Goal: Information Seeking & Learning: Learn about a topic

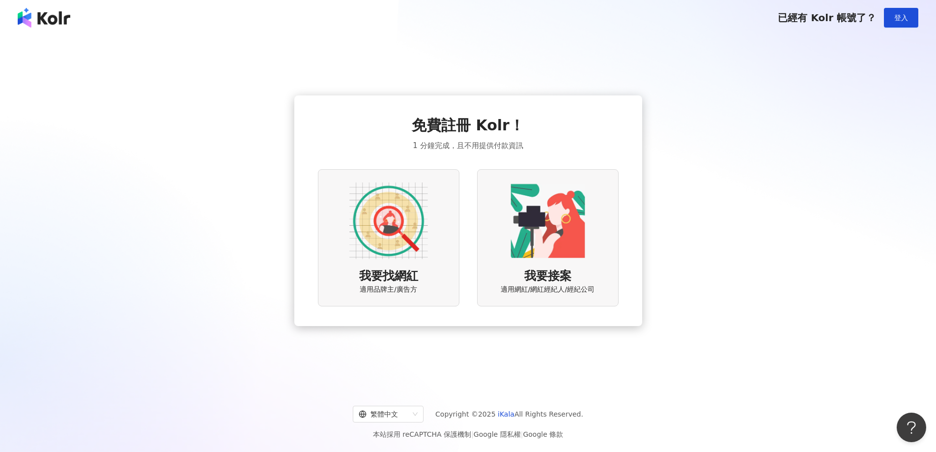
click at [400, 238] on img at bounding box center [389, 220] width 79 height 79
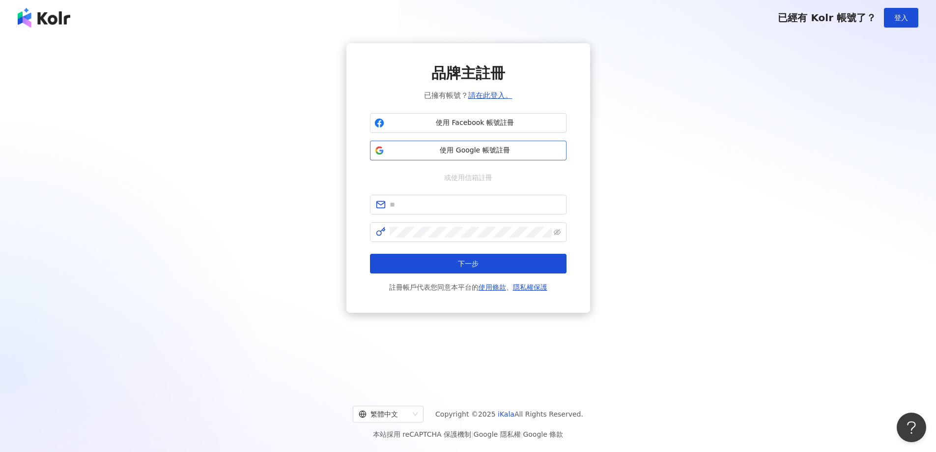
click at [489, 155] on span "使用 Google 帳號註冊" at bounding box center [475, 151] width 174 height 10
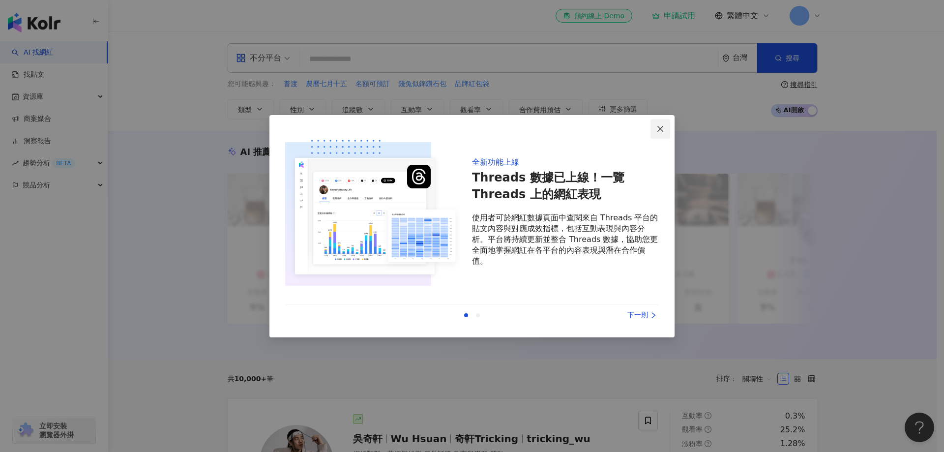
click at [663, 127] on icon "close" at bounding box center [660, 129] width 6 height 6
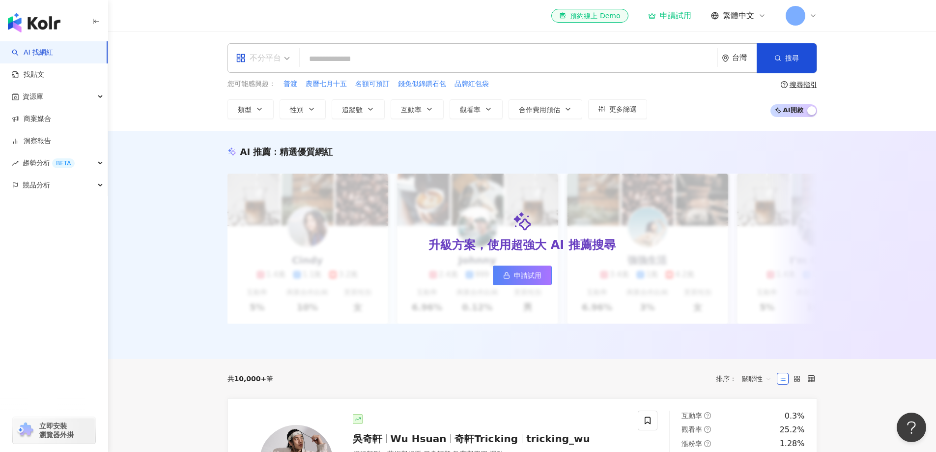
click at [289, 59] on span "不分平台" at bounding box center [263, 58] width 54 height 16
click at [262, 103] on div "Instagram" at bounding box center [266, 103] width 56 height 12
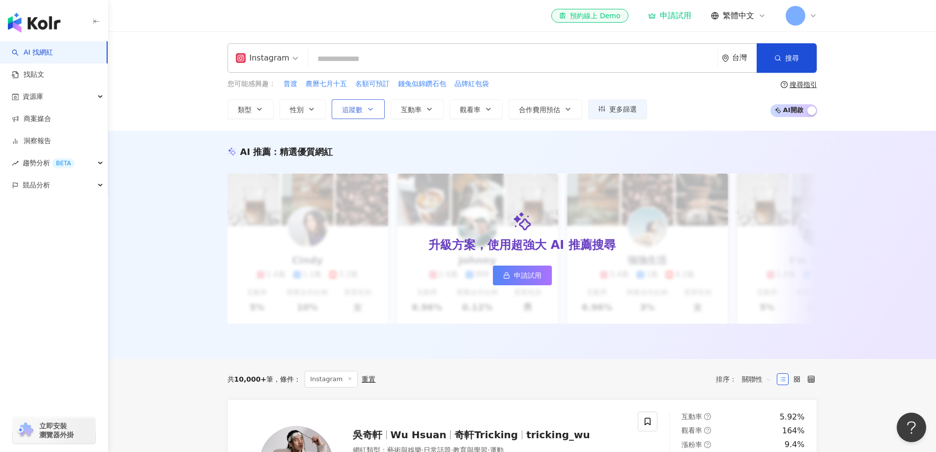
click at [370, 109] on icon "button" at bounding box center [371, 109] width 8 height 8
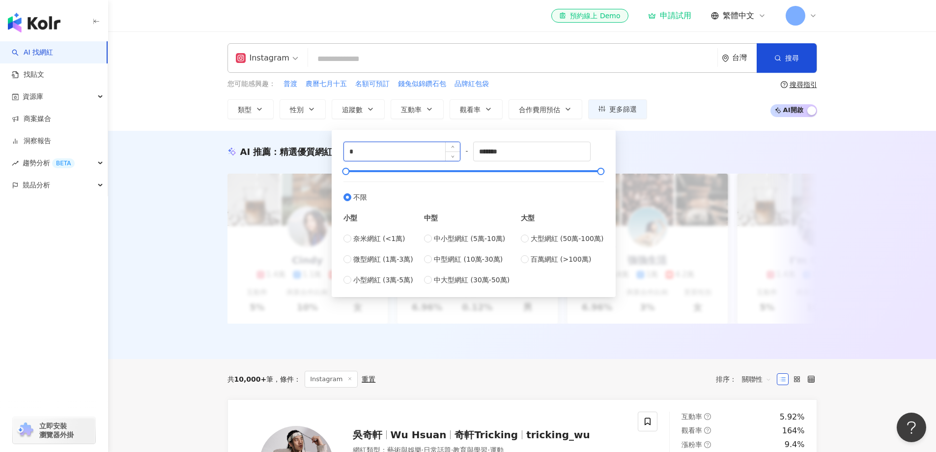
click at [383, 152] on input "*" at bounding box center [402, 151] width 117 height 19
type input "*****"
click at [509, 146] on input "*******" at bounding box center [532, 151] width 117 height 19
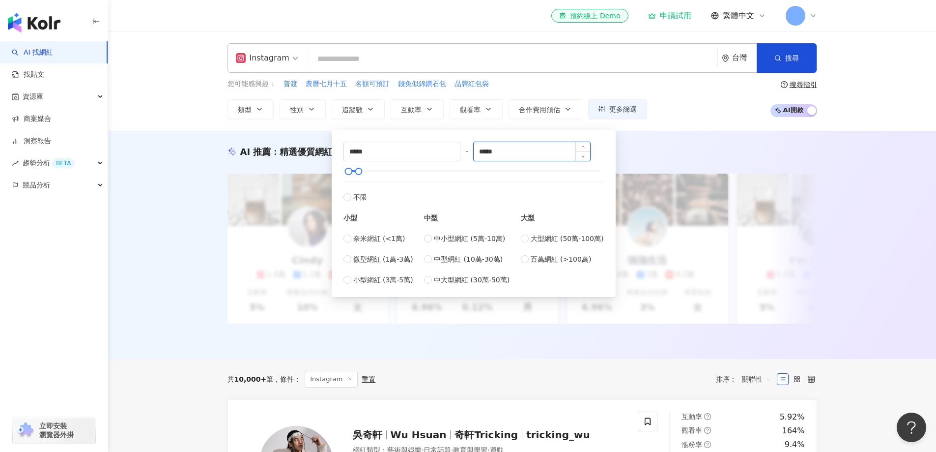
type input "*****"
click at [700, 102] on div "您可能感興趣： 普渡 農曆七月十五 名額可預訂 錢兔似錦鑽石包 品牌紅包袋 類型 性別 追蹤數 互動率 觀看率 合作費用預估 更多篩選 ***** - ***…" at bounding box center [523, 99] width 590 height 40
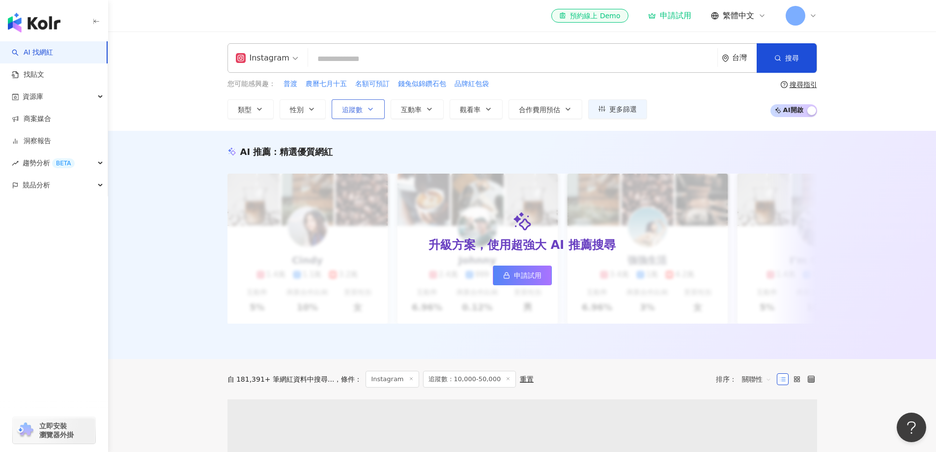
click at [363, 108] on button "追蹤數" at bounding box center [358, 109] width 53 height 20
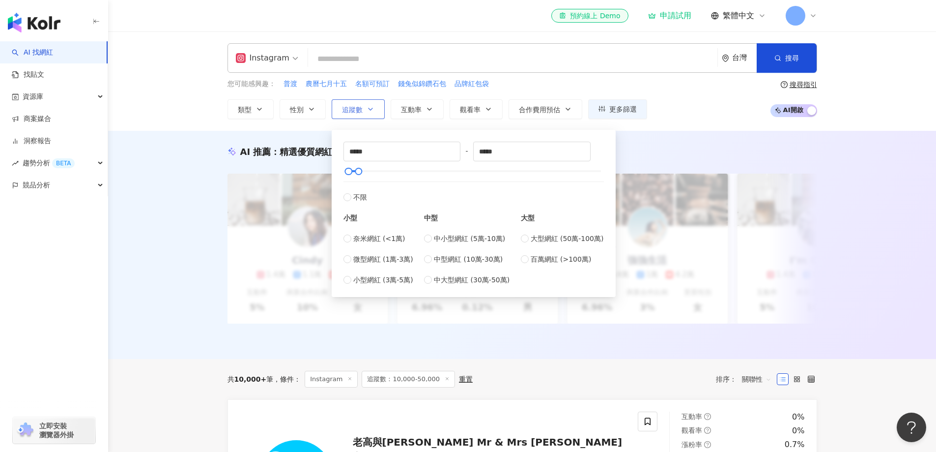
click at [363, 108] on button "追蹤數" at bounding box center [358, 109] width 53 height 20
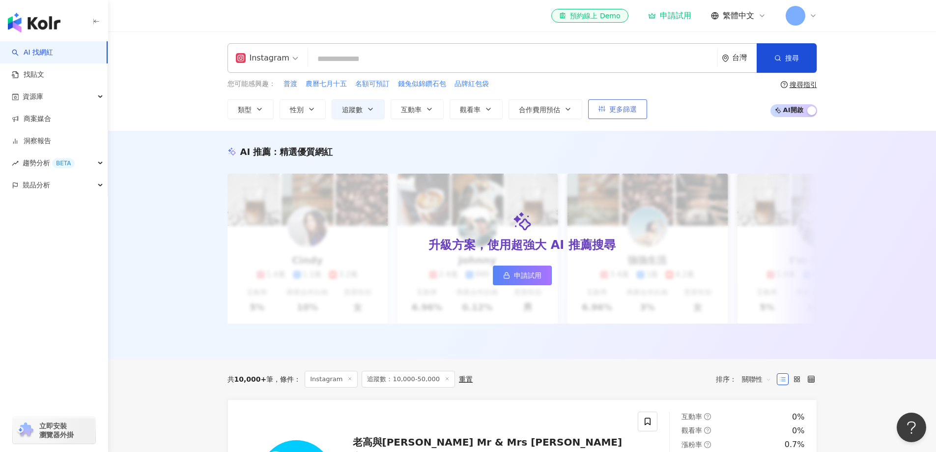
click at [625, 108] on span "更多篩選" at bounding box center [624, 109] width 28 height 8
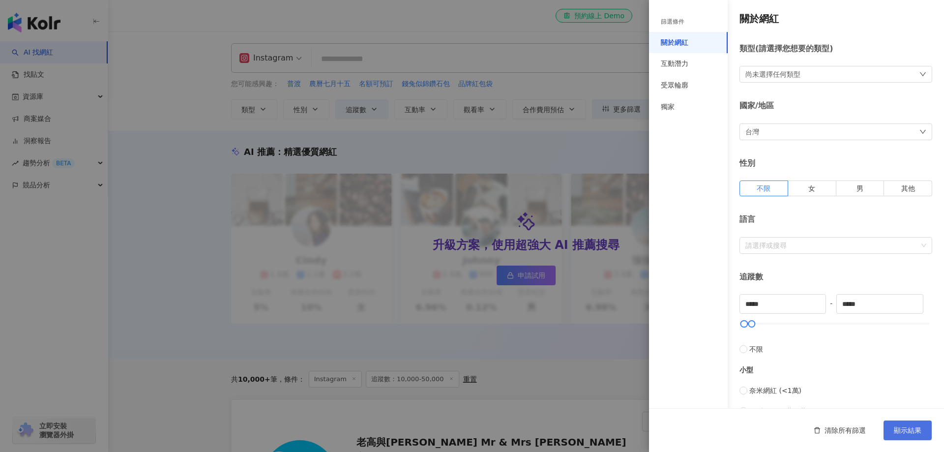
click at [890, 435] on button "顯示結果" at bounding box center [907, 430] width 48 height 20
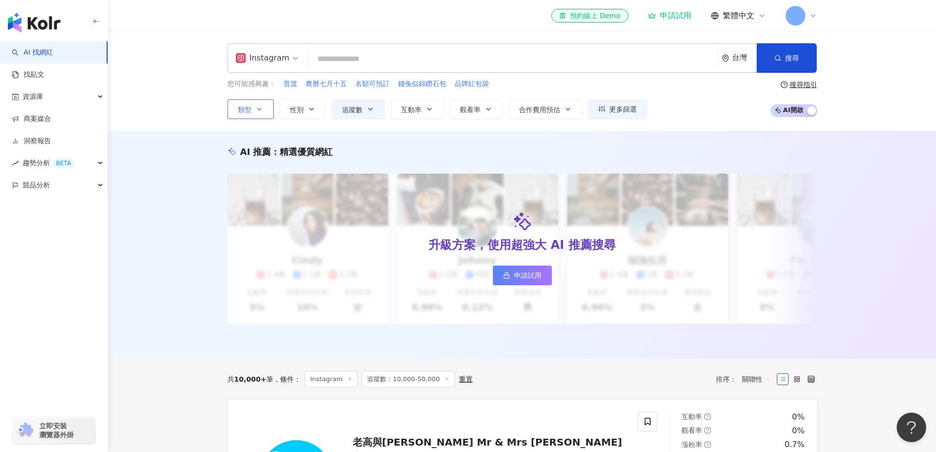
click at [256, 107] on icon "button" at bounding box center [260, 109] width 8 height 8
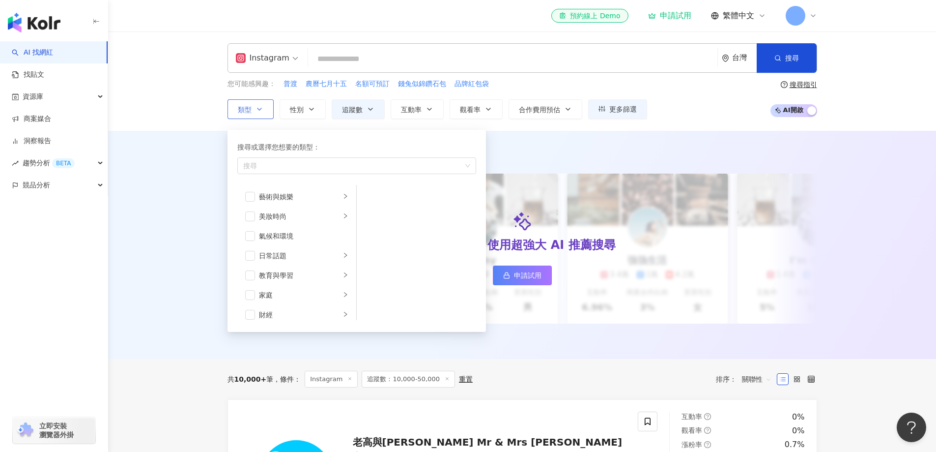
click at [256, 107] on icon "button" at bounding box center [260, 109] width 8 height 8
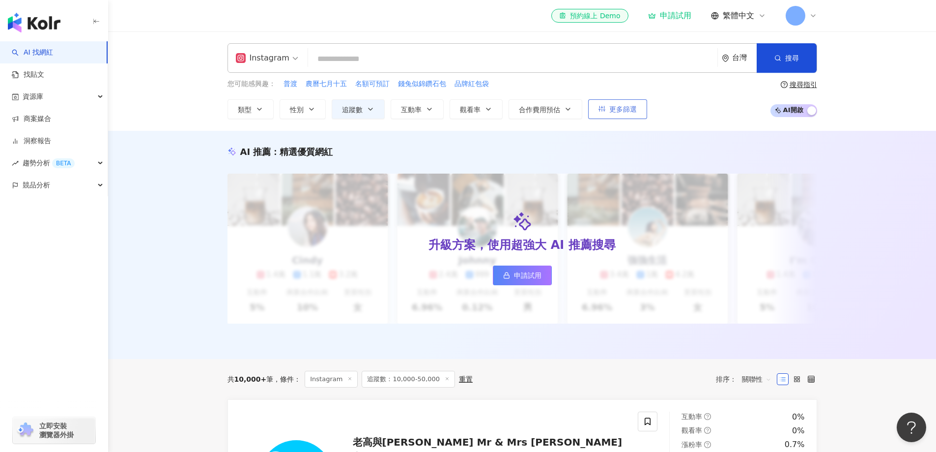
click at [608, 106] on button "更多篩選" at bounding box center [617, 109] width 59 height 20
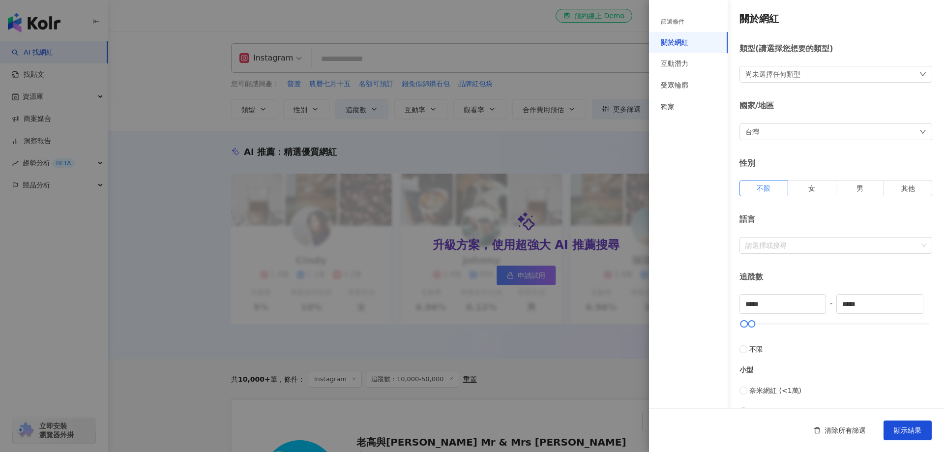
click at [772, 81] on div "尚未選擇任何類型" at bounding box center [835, 74] width 193 height 17
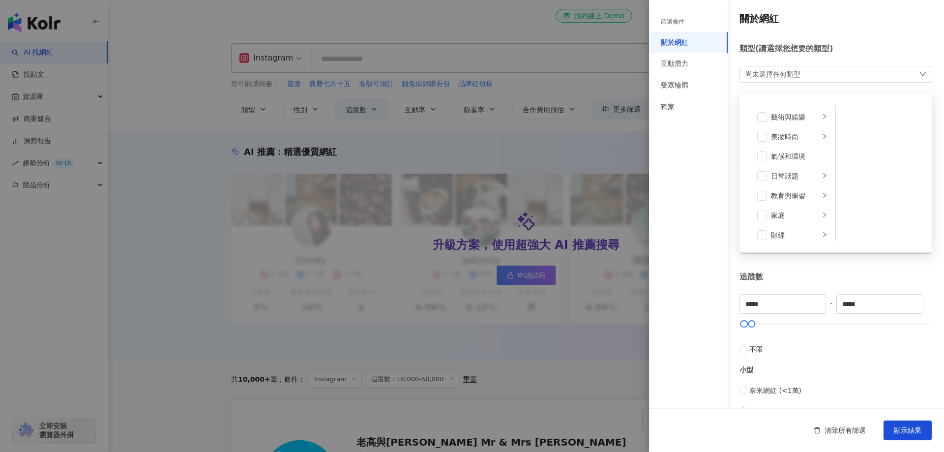
click at [772, 81] on div "尚未選擇任何類型 藝術與娛樂 美妝時尚 氣候和環境 日常話題 教育與學習 家庭 財經 美食 命理占卜 遊戲 法政社會 生活風格 影視娛樂 醫療與健康 寵物 攝…" at bounding box center [835, 74] width 193 height 17
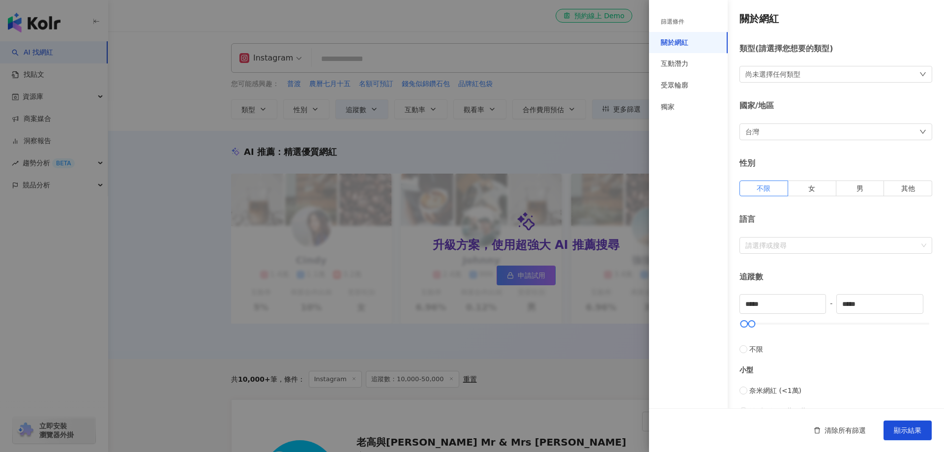
click at [780, 136] on div "台灣" at bounding box center [835, 131] width 193 height 17
click at [780, 136] on div "台灣 台灣 unlimit tw jp 不限區域 台灣 日本 [GEOGRAPHIC_DATA] 新加坡" at bounding box center [835, 131] width 193 height 17
click at [666, 23] on div "篩選條件" at bounding box center [673, 22] width 24 height 8
click at [677, 16] on div "篩選條件" at bounding box center [688, 22] width 79 height 20
click at [670, 66] on div "互動潛力" at bounding box center [675, 64] width 28 height 10
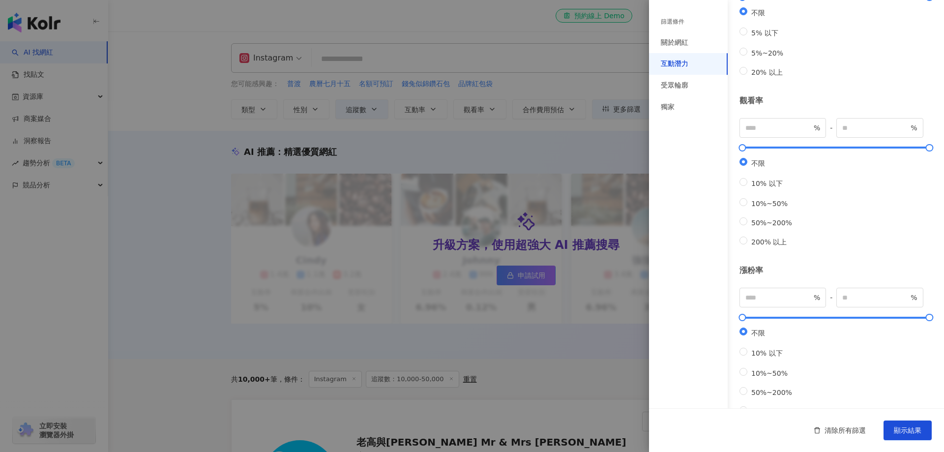
scroll to position [207, 0]
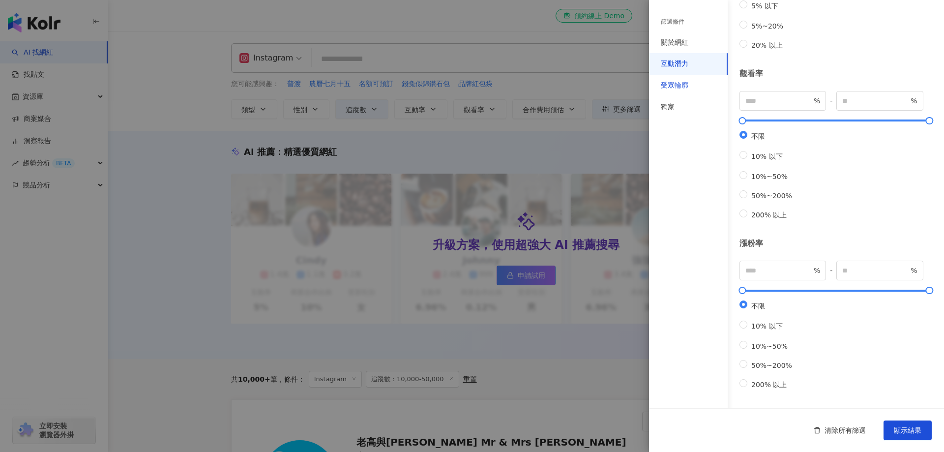
click at [676, 82] on div "受眾輪廓" at bounding box center [675, 86] width 28 height 10
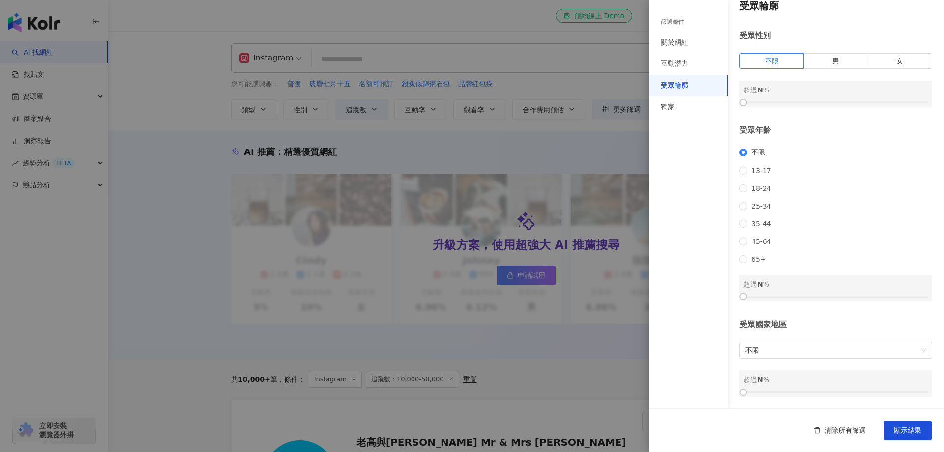
scroll to position [26, 0]
click at [802, 353] on span "不限" at bounding box center [835, 350] width 181 height 16
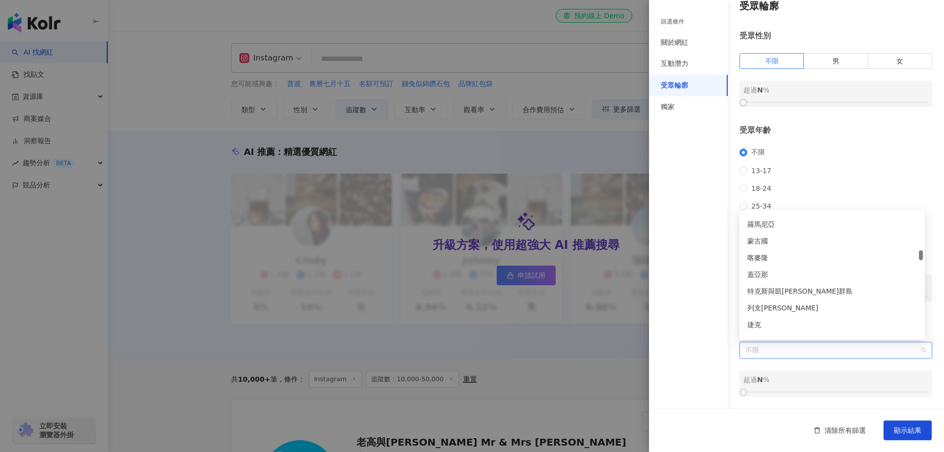
scroll to position [1267, 0]
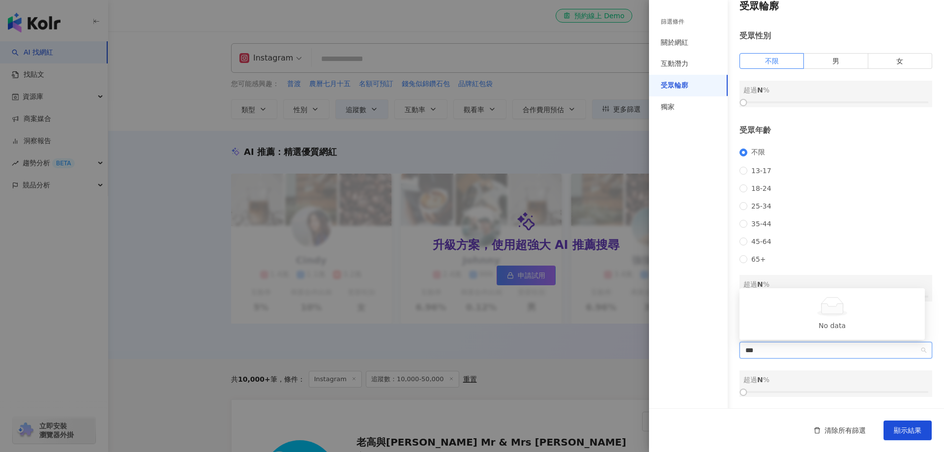
type input "**"
click at [763, 328] on div "台灣" at bounding box center [832, 329] width 170 height 11
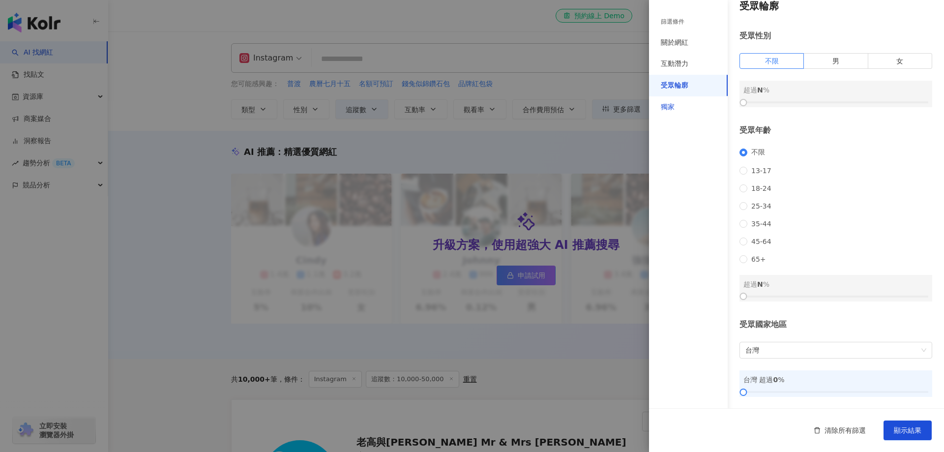
click at [669, 108] on div "獨家" at bounding box center [668, 107] width 14 height 10
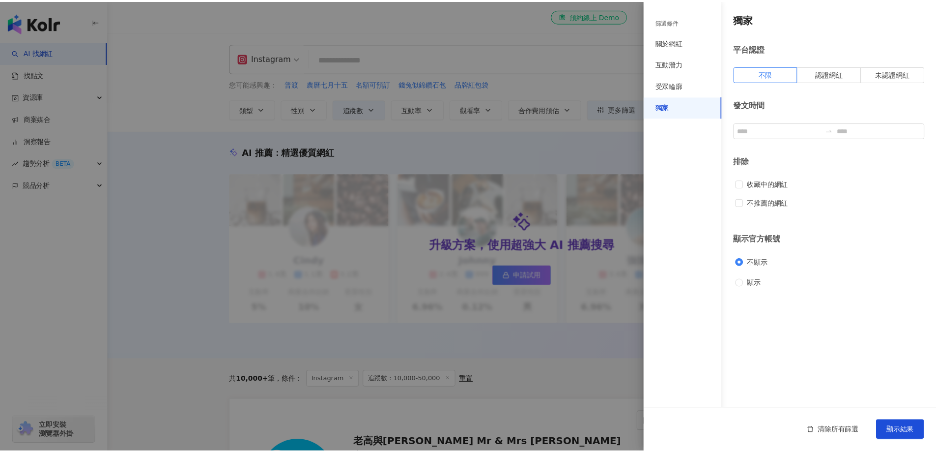
scroll to position [0, 0]
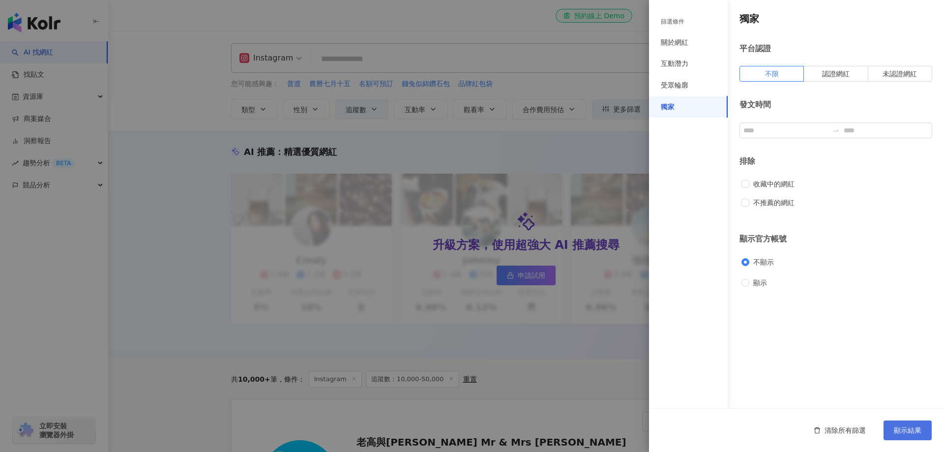
click at [907, 428] on span "顯示結果" at bounding box center [908, 430] width 28 height 8
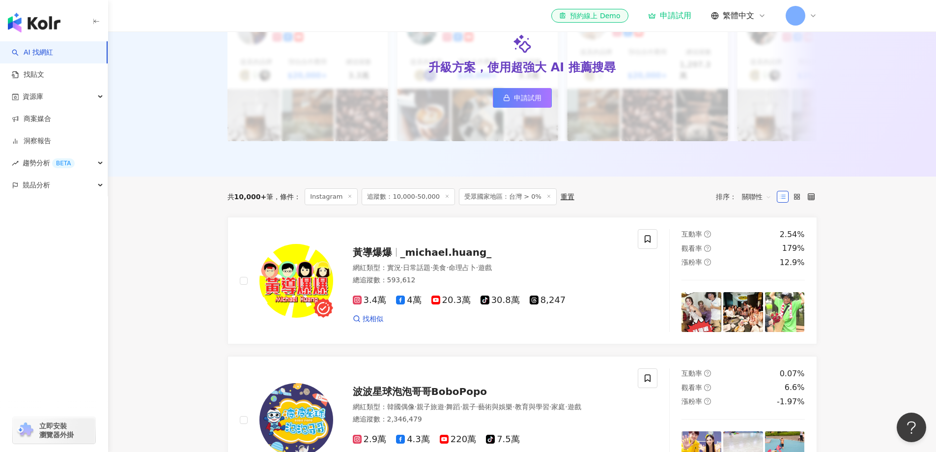
scroll to position [151, 0]
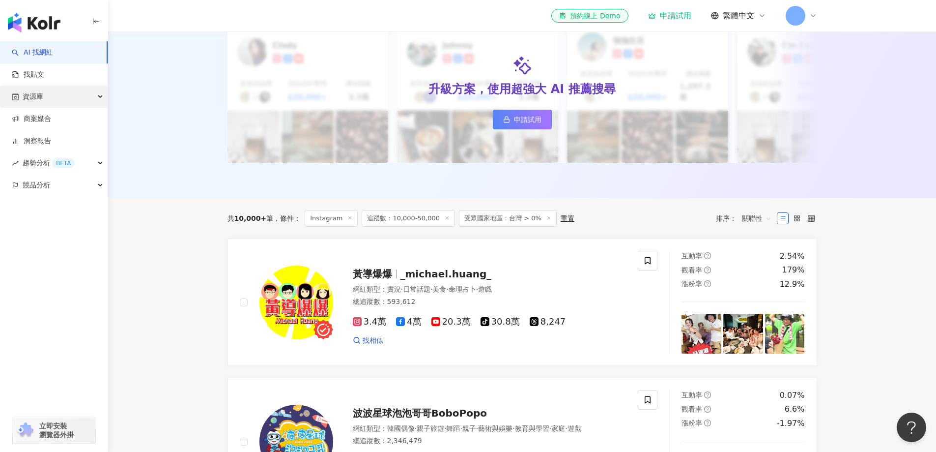
click at [62, 96] on div "資源庫" at bounding box center [54, 97] width 108 height 22
